Goal: Information Seeking & Learning: Learn about a topic

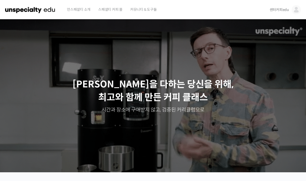
click at [111, 10] on span "스페셜티 커피 몰" at bounding box center [110, 9] width 24 height 19
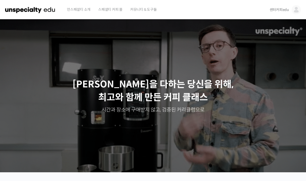
click at [287, 12] on link "센터커피edu" at bounding box center [284, 9] width 31 height 19
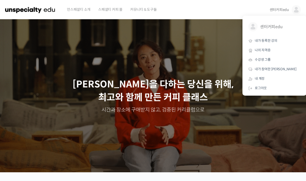
click at [274, 41] on span "내가 등록한 강의" at bounding box center [265, 40] width 23 height 4
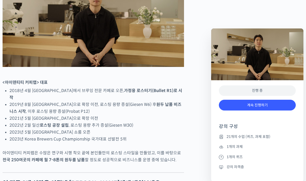
scroll to position [324, 0]
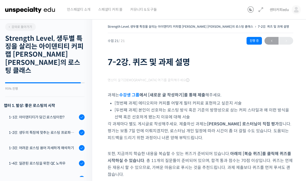
scroll to position [300, 0]
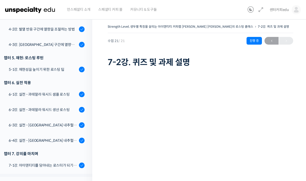
click at [263, 11] on icon at bounding box center [260, 10] width 6 height 6
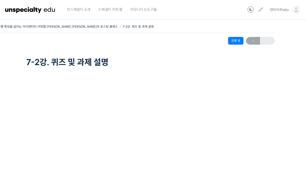
click at [260, 7] on icon at bounding box center [260, 10] width 6 height 6
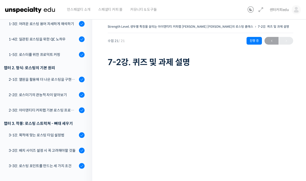
click at [37, 120] on div "챕터 3. 작풍: 로스팅 스트럭쳐 - 뼈대 세우기" at bounding box center [44, 123] width 81 height 7
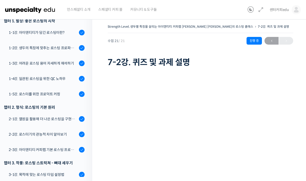
scroll to position [87, 0]
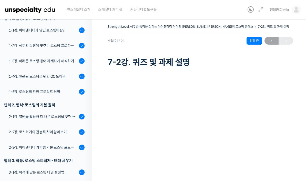
click at [35, 87] on link "1-5강. 로스터를 위한 프로덕트 커핑" at bounding box center [44, 92] width 95 height 14
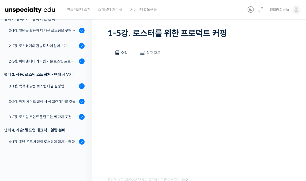
scroll to position [29, 0]
click at [262, 12] on link at bounding box center [259, 10] width 8 height 6
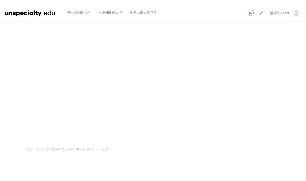
scroll to position [66, 0]
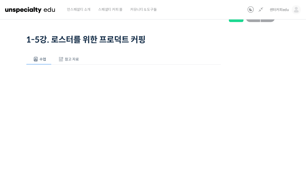
click at [65, 61] on span "참고 자료" at bounding box center [72, 59] width 14 height 5
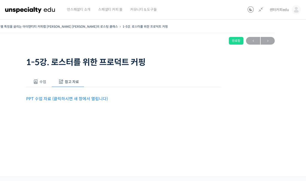
click at [62, 96] on link "PPT 수업 자료 (클릭하시면 새 창에서 열립니다)" at bounding box center [67, 98] width 82 height 5
click at [42, 79] on span "수업" at bounding box center [42, 81] width 7 height 5
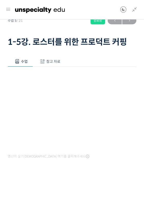
click at [136, 9] on icon at bounding box center [135, 10] width 6 height 6
click at [7, 8] on icon at bounding box center [8, 9] width 6 height 6
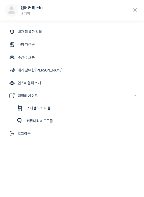
click at [136, 11] on icon at bounding box center [135, 10] width 8 height 8
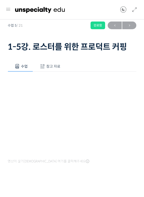
scroll to position [13, 0]
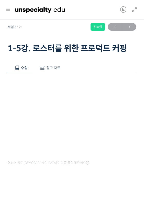
click at [135, 12] on icon at bounding box center [135, 10] width 6 height 6
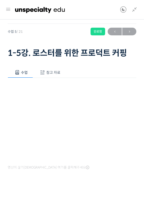
scroll to position [7, 0]
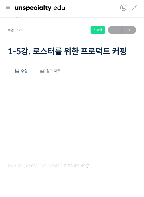
click at [132, 10] on icon at bounding box center [135, 10] width 6 height 6
click at [134, 9] on icon at bounding box center [135, 10] width 6 height 6
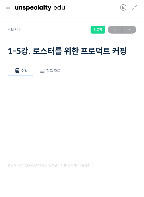
click at [124, 31] on span "→" at bounding box center [129, 32] width 14 height 7
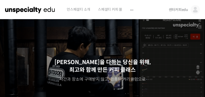
click at [169, 17] on link "센터커피edu" at bounding box center [184, 9] width 31 height 19
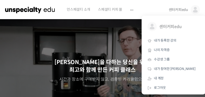
click at [163, 41] on span "내가 등록한 강의" at bounding box center [165, 40] width 23 height 4
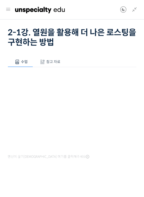
scroll to position [29, 0]
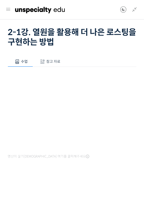
click at [44, 63] on span at bounding box center [42, 61] width 5 height 5
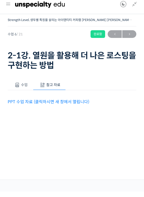
click at [37, 104] on link "PPT 수업 자료 (클릭하시면 새 창에서 열립니다)" at bounding box center [49, 106] width 82 height 5
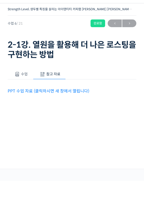
click at [19, 88] on span at bounding box center [17, 90] width 5 height 5
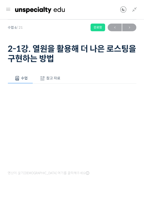
scroll to position [10, 0]
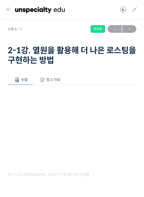
click at [127, 31] on span "→" at bounding box center [129, 29] width 14 height 7
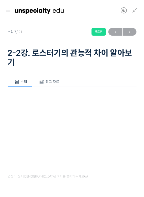
scroll to position [21, 0]
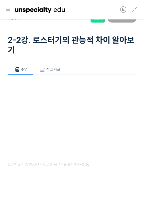
click at [53, 68] on span "참고 자료" at bounding box center [53, 69] width 14 height 5
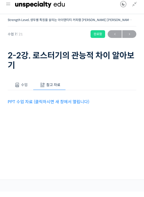
click at [50, 104] on link "PPT 수업 자료 (클릭하시면 새 창에서 열립니다)" at bounding box center [49, 106] width 82 height 5
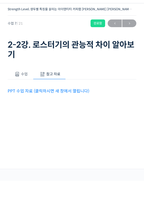
click at [28, 85] on button "수업" at bounding box center [20, 90] width 25 height 11
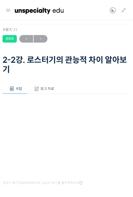
scroll to position [16, 0]
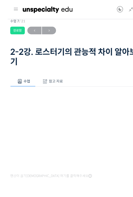
click at [48, 29] on span "→" at bounding box center [41, 30] width 14 height 7
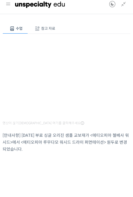
scroll to position [64, 0]
click at [45, 28] on button "참고 자료" at bounding box center [44, 33] width 33 height 11
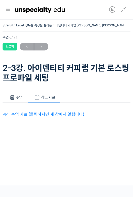
scroll to position [0, 0]
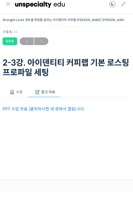
click at [62, 112] on link "PPT 수업 자료 (클릭하시면 새 창에서 열립니다)" at bounding box center [44, 114] width 82 height 5
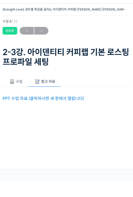
click at [20, 95] on span "수업" at bounding box center [19, 97] width 7 height 5
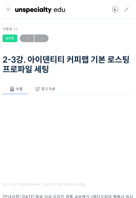
scroll to position [60, 0]
